Goal: Task Accomplishment & Management: Manage account settings

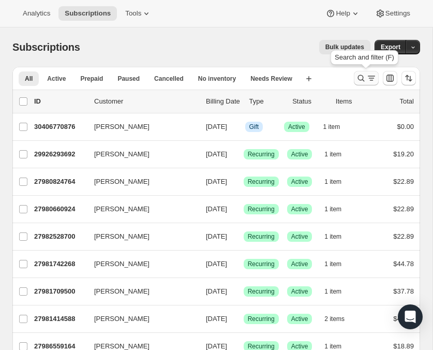
click at [358, 82] on icon "Search and filter results" at bounding box center [361, 78] width 10 height 10
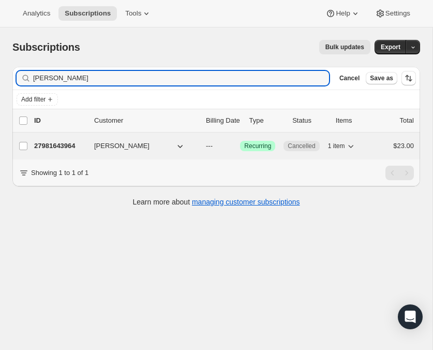
type input "[PERSON_NAME]"
click at [131, 147] on button "[PERSON_NAME]" at bounding box center [139, 146] width 103 height 17
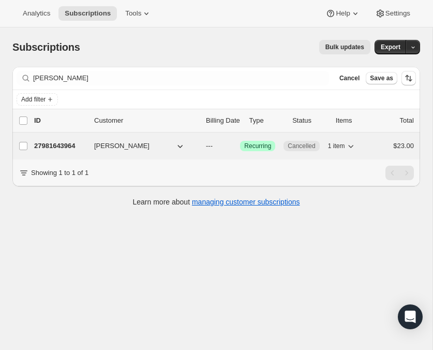
click at [68, 145] on p "27981643964" at bounding box center [60, 146] width 52 height 10
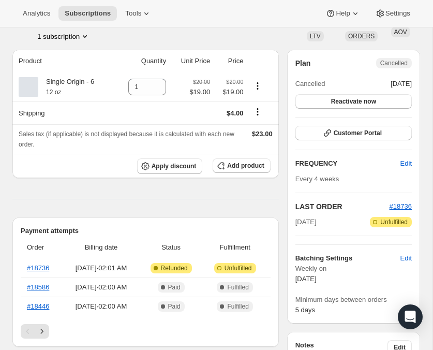
scroll to position [69, 0]
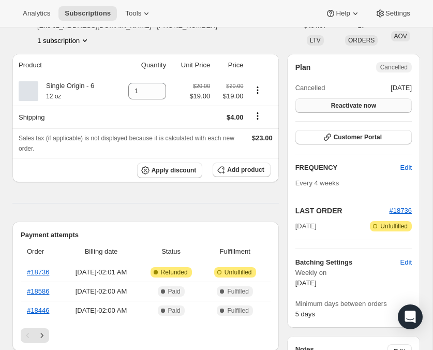
click at [323, 106] on button "Reactivate now" at bounding box center [353, 105] width 116 height 14
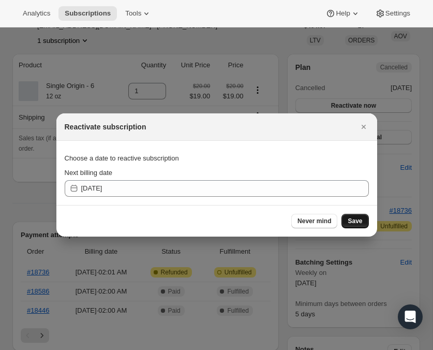
click at [360, 223] on span "Save" at bounding box center [355, 221] width 14 height 8
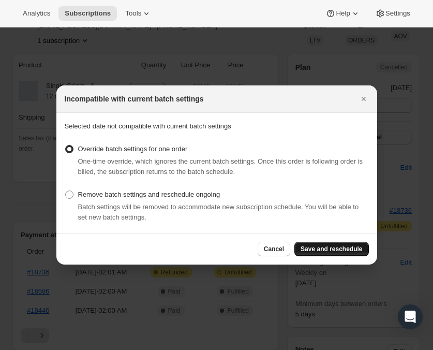
click at [313, 251] on span "Save and reschedule" at bounding box center [332, 249] width 62 height 8
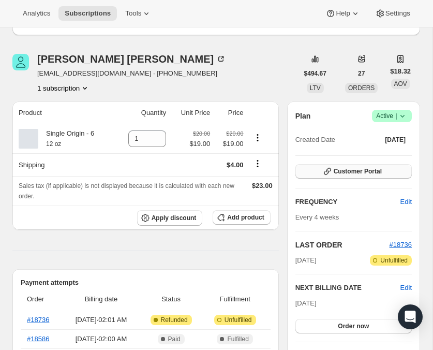
click at [335, 170] on span "Customer Portal" at bounding box center [358, 171] width 48 height 8
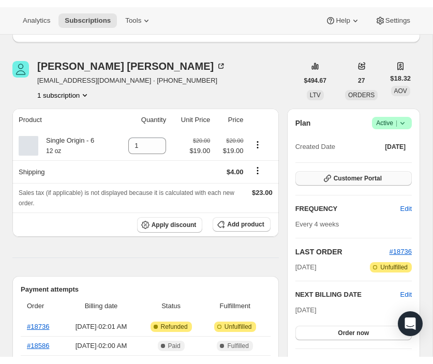
scroll to position [0, 0]
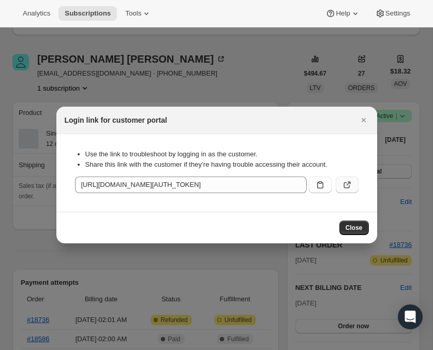
click at [336, 184] on button ":req:" at bounding box center [347, 184] width 23 height 17
click at [347, 182] on icon ":req:" at bounding box center [347, 184] width 10 height 10
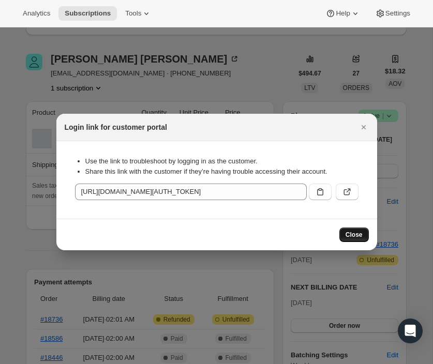
click at [345, 232] on button "Close" at bounding box center [353, 235] width 29 height 14
